Goal: Information Seeking & Learning: Learn about a topic

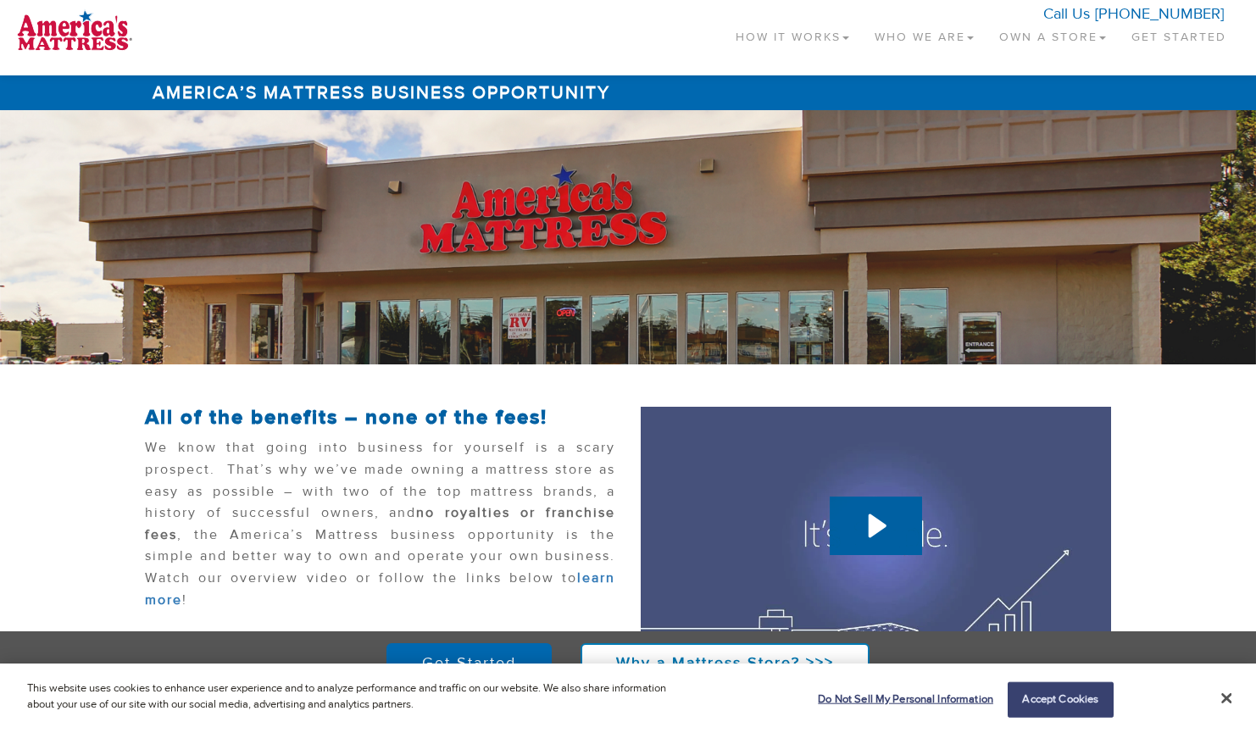
click at [778, 28] on link "How It Works" at bounding box center [792, 33] width 139 height 50
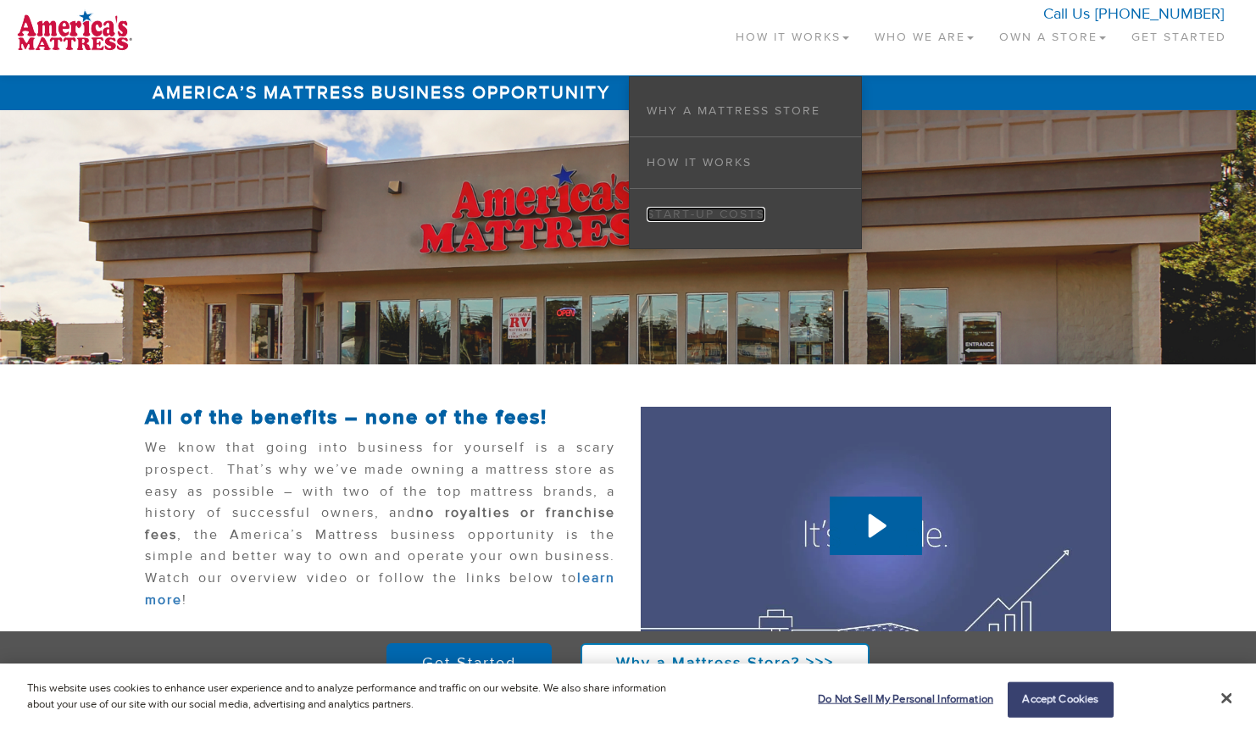
click at [723, 215] on link "Start-up Costs" at bounding box center [705, 214] width 119 height 15
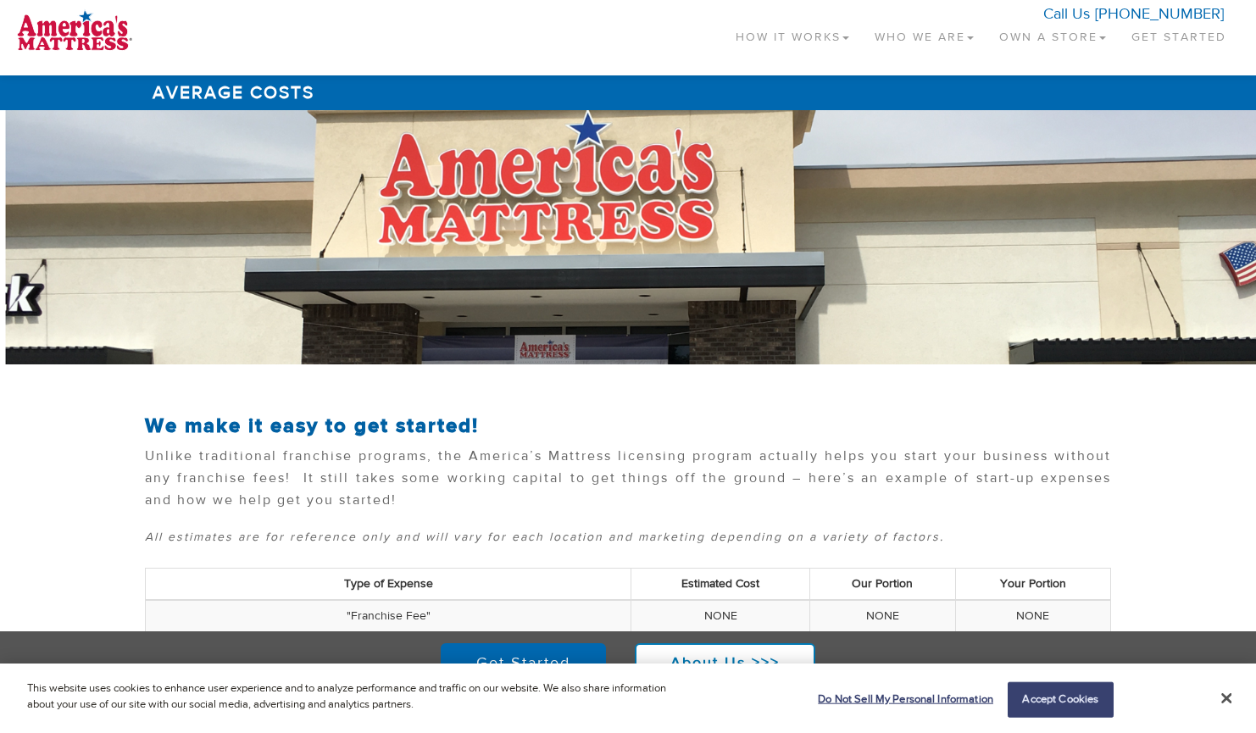
click at [1038, 34] on link "Own a Store" at bounding box center [1052, 33] width 132 height 50
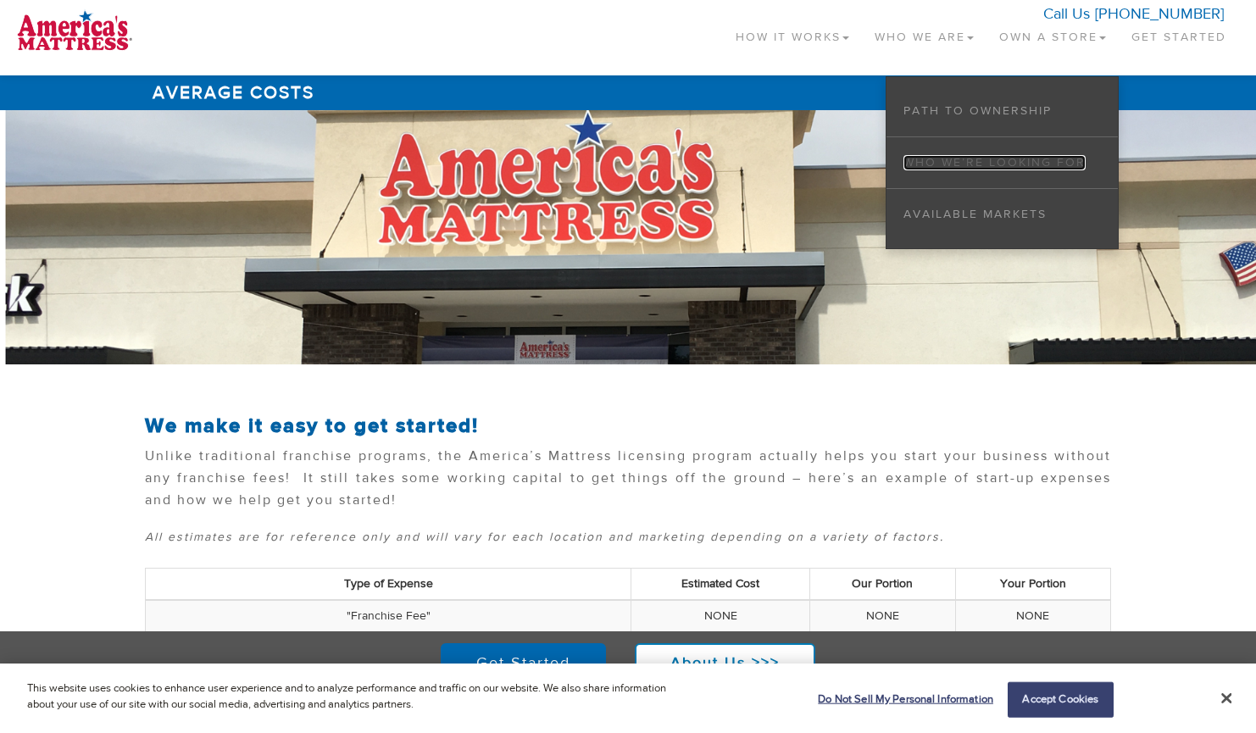
click at [1027, 159] on link "Who We’re Looking For" at bounding box center [994, 162] width 182 height 15
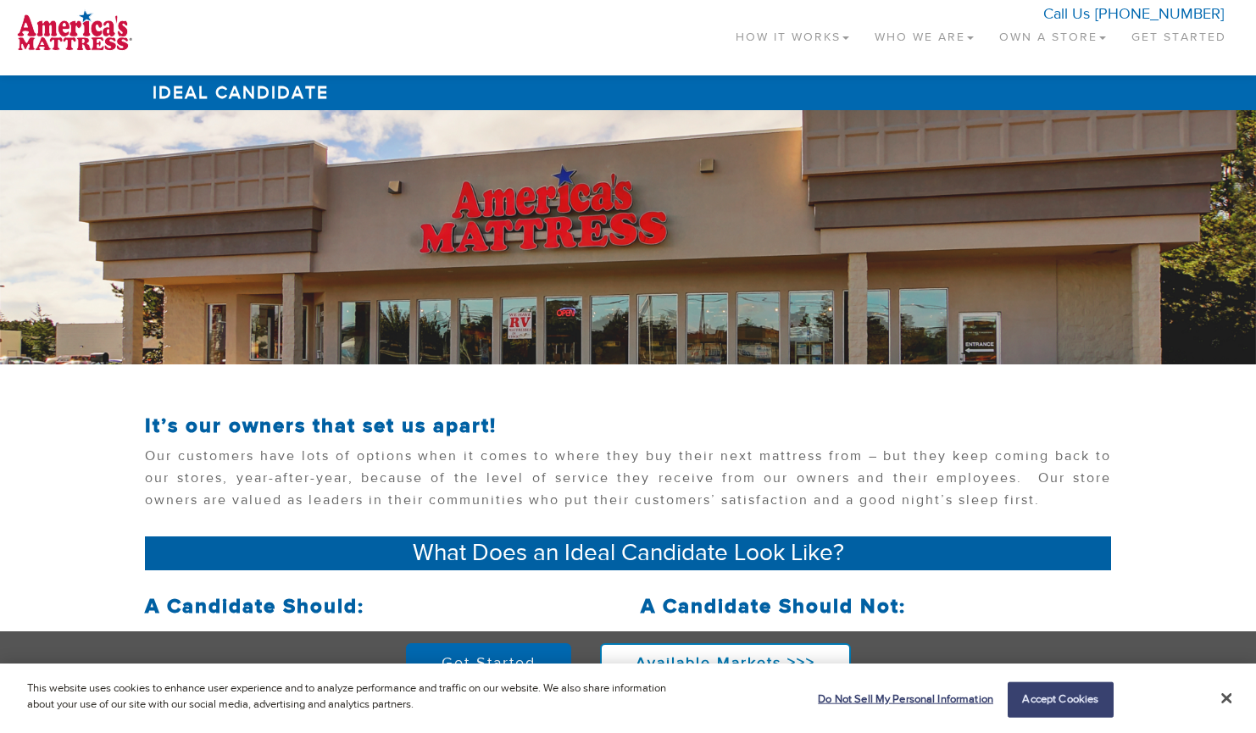
click at [908, 37] on link "Who We Are" at bounding box center [924, 33] width 125 height 50
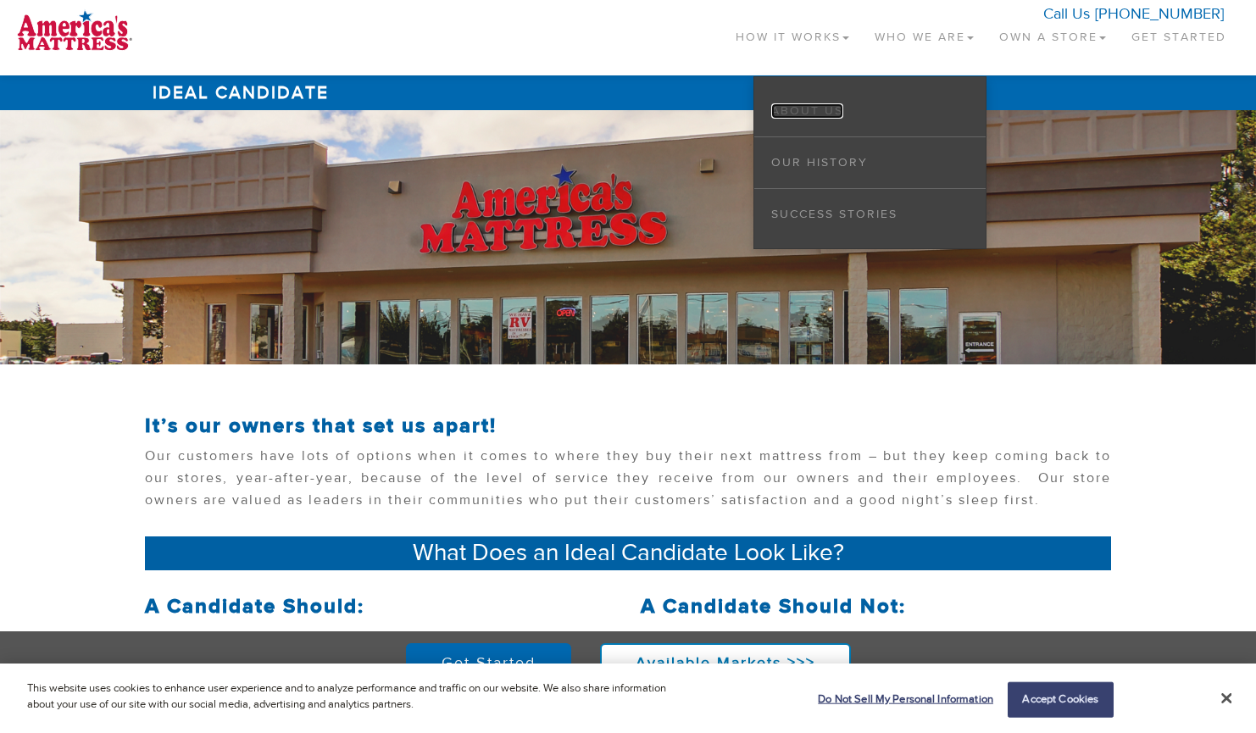
click at [831, 108] on link "About Us" at bounding box center [807, 110] width 72 height 15
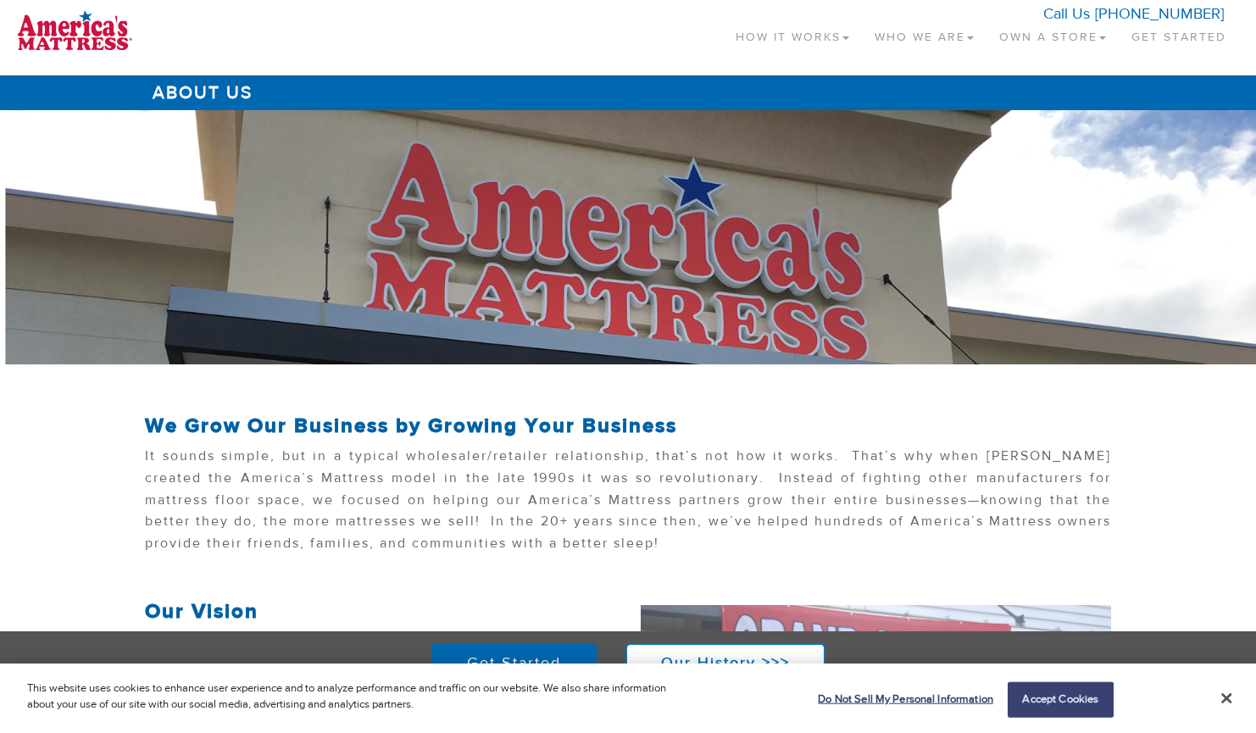
click at [897, 36] on link "Who We Are" at bounding box center [924, 33] width 125 height 50
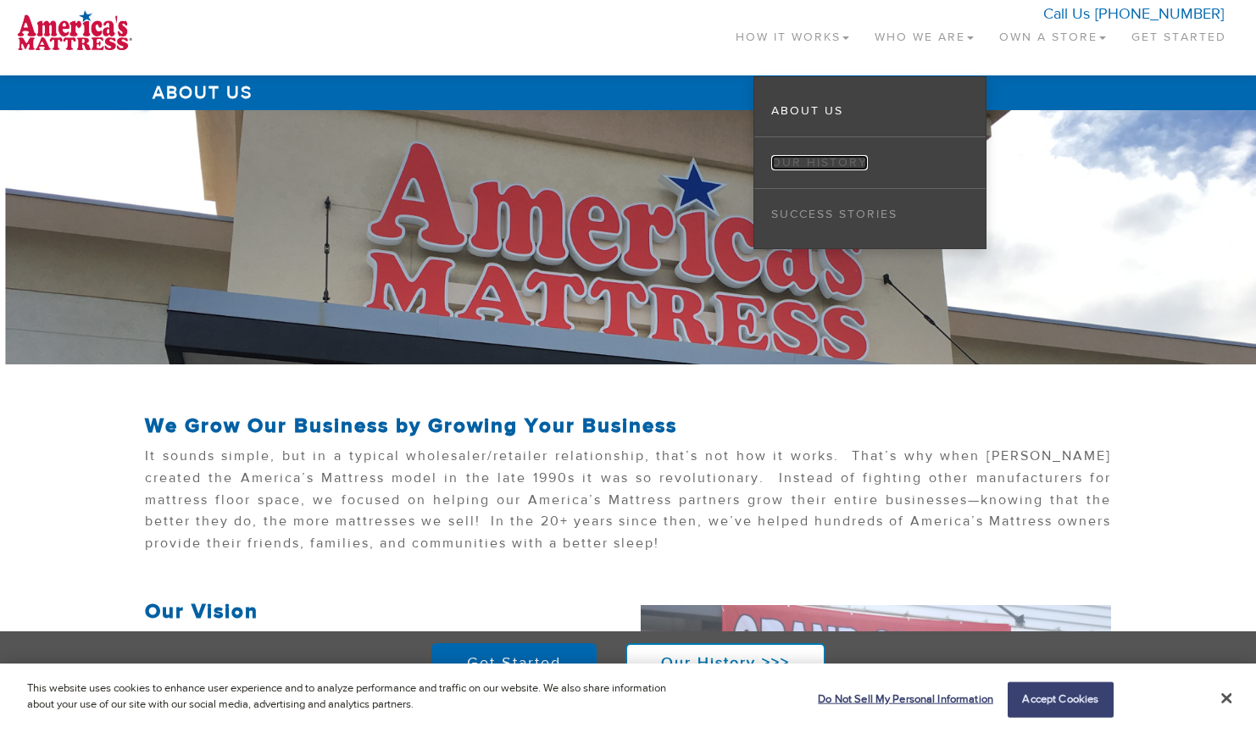
click at [857, 164] on link "Our History" at bounding box center [819, 162] width 97 height 15
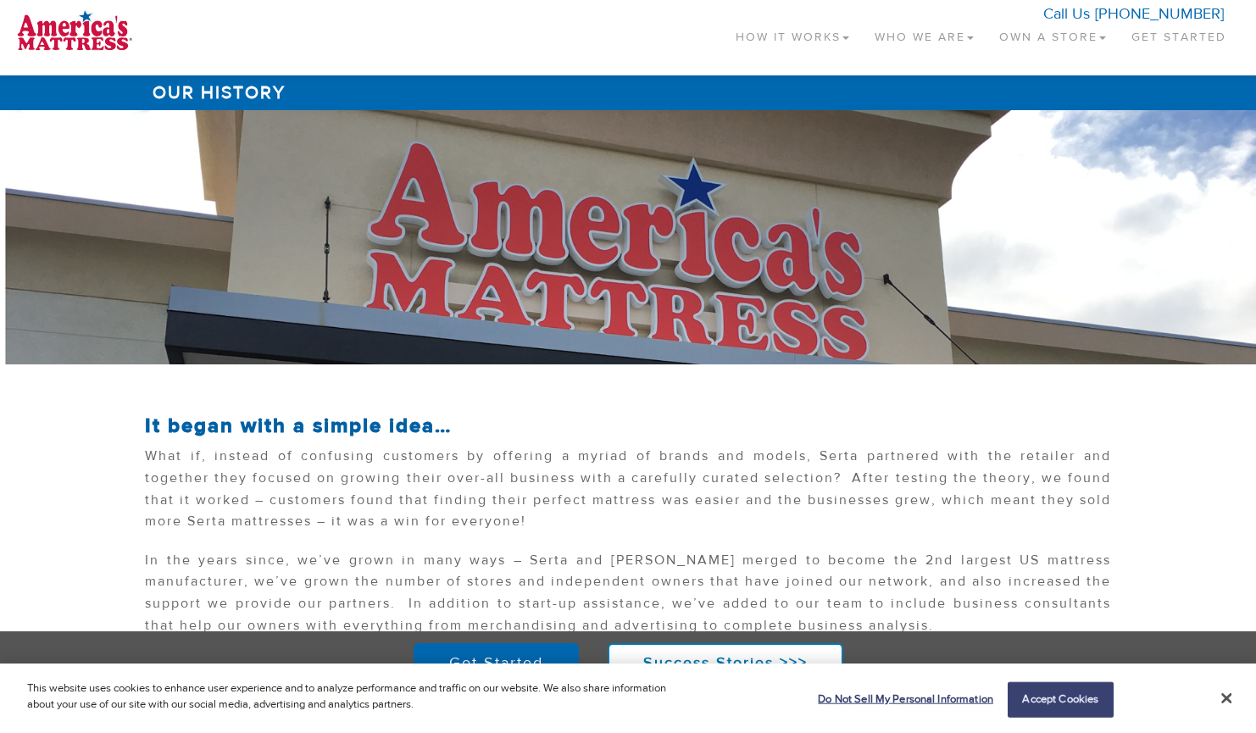
click at [794, 31] on link "How It Works" at bounding box center [792, 33] width 139 height 50
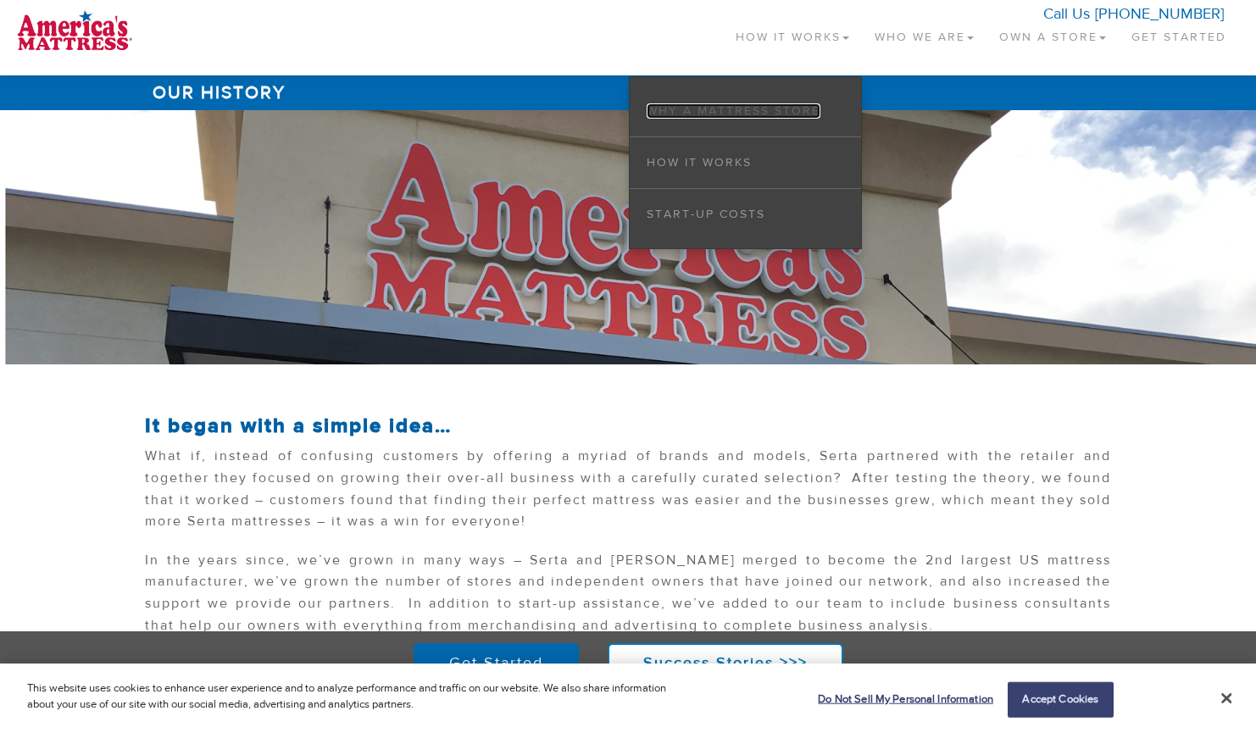
click at [754, 110] on link "Why a Mattress Store" at bounding box center [733, 110] width 174 height 15
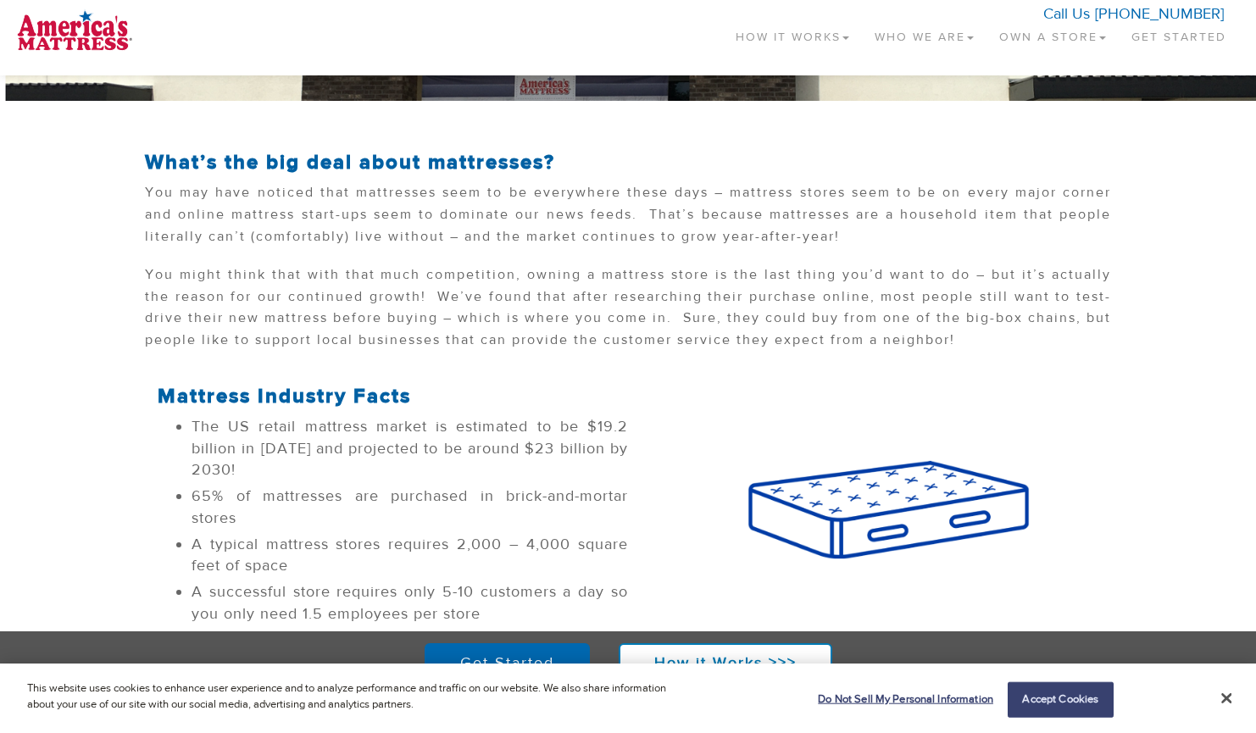
scroll to position [480, 0]
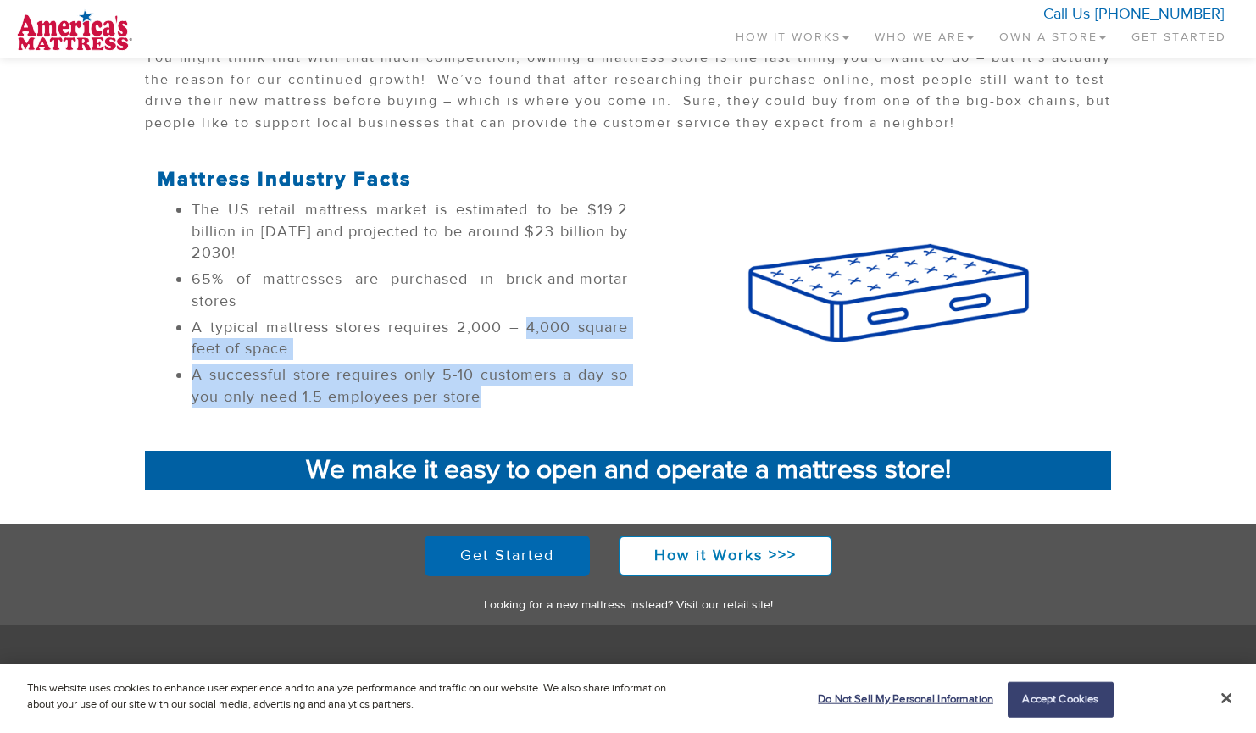
drag, startPoint x: 523, startPoint y: 337, endPoint x: 541, endPoint y: 402, distance: 66.8
click at [541, 402] on ul "The US retail mattress market is estimated to be $19.2 billion in [DATE] and pr…" at bounding box center [393, 303] width 470 height 208
click at [541, 402] on li "A successful store requires only 5-10 customers a day so you only need 1.5 empl…" at bounding box center [409, 385] width 436 height 43
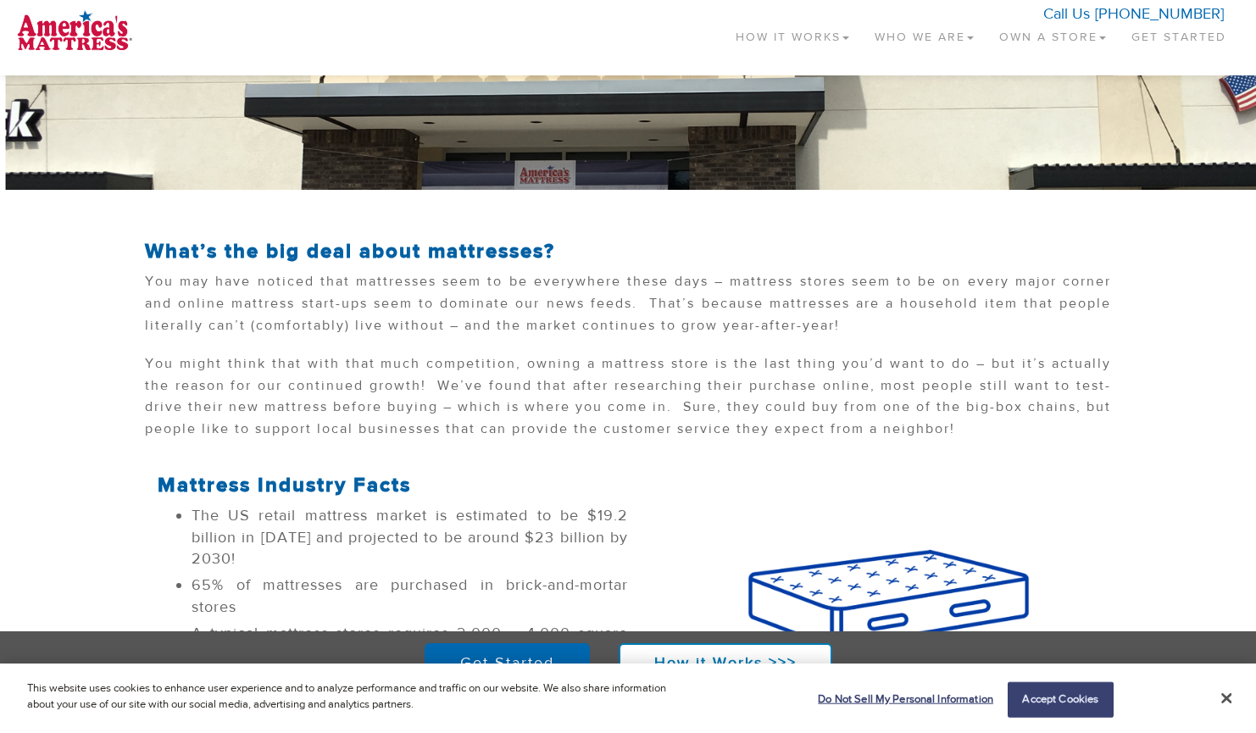
scroll to position [0, 0]
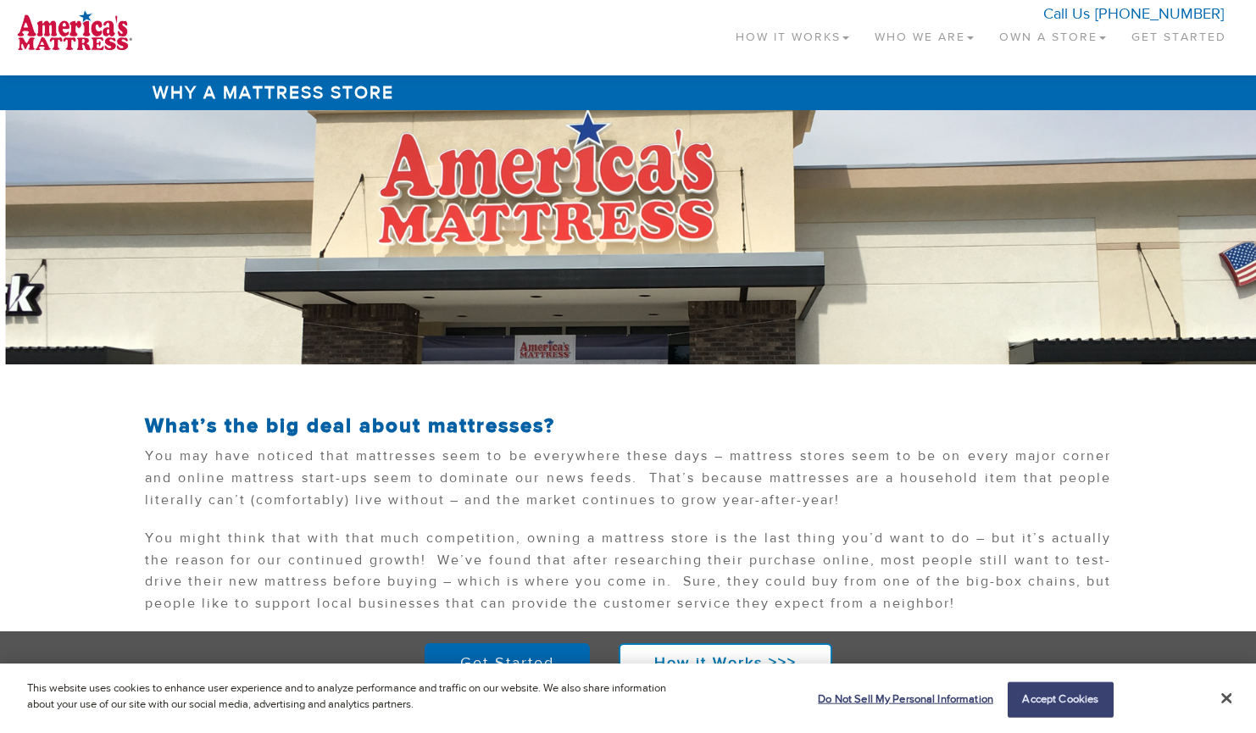
click at [923, 38] on link "Who We Are" at bounding box center [924, 33] width 125 height 50
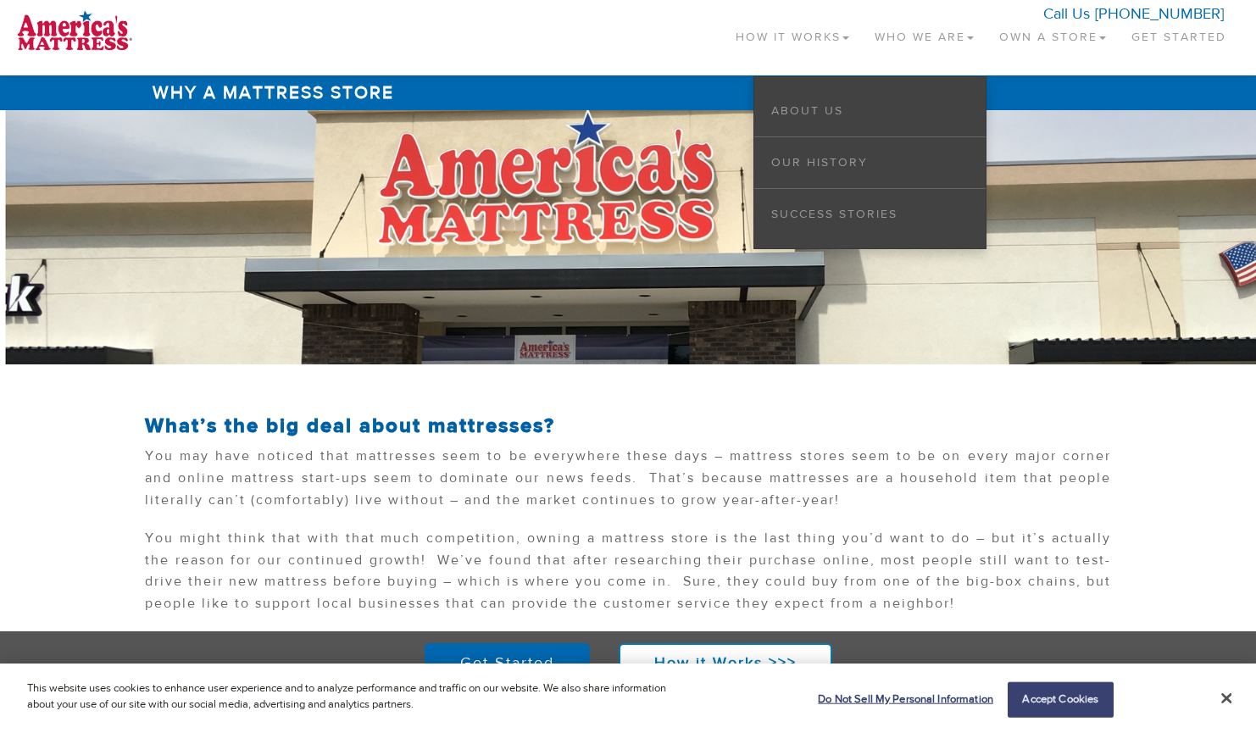
click at [826, 33] on link "How It Works" at bounding box center [792, 33] width 139 height 50
